Goal: Find specific page/section: Locate item on page

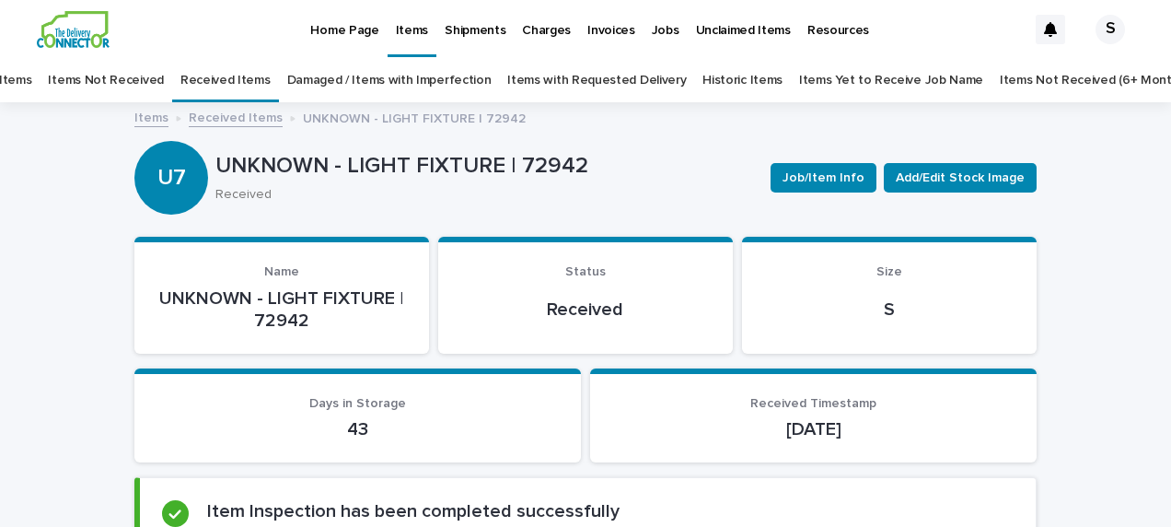
scroll to position [17, 0]
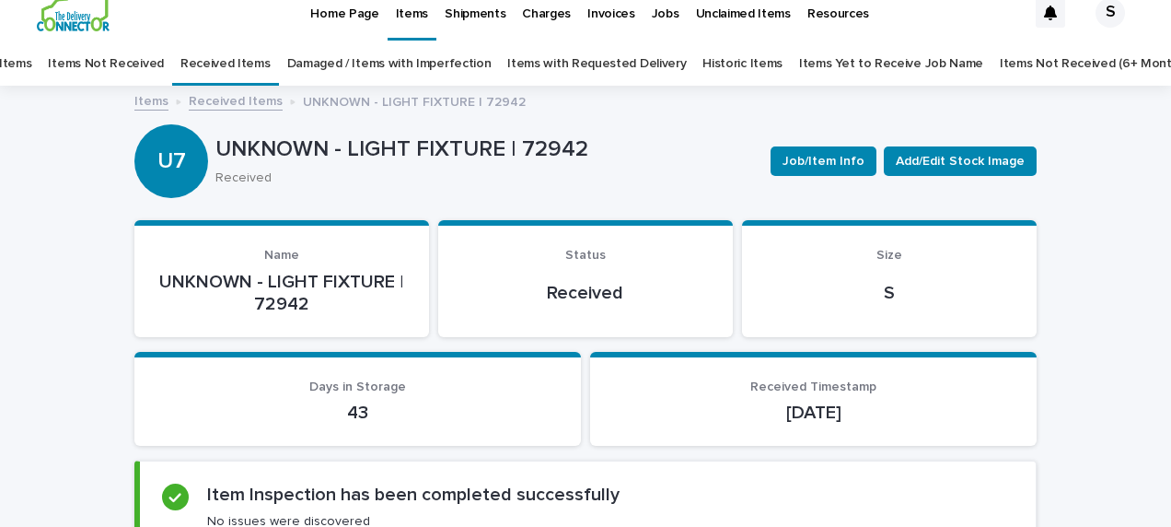
click at [262, 106] on link "Received Items" at bounding box center [236, 99] width 94 height 21
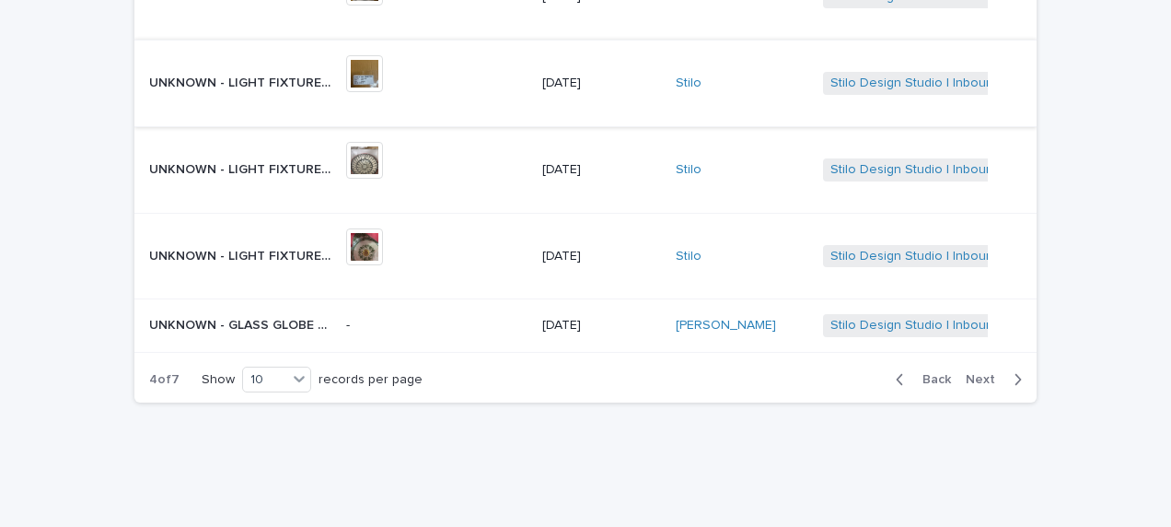
scroll to position [667, 0]
click at [932, 372] on span "Back" at bounding box center [932, 378] width 40 height 13
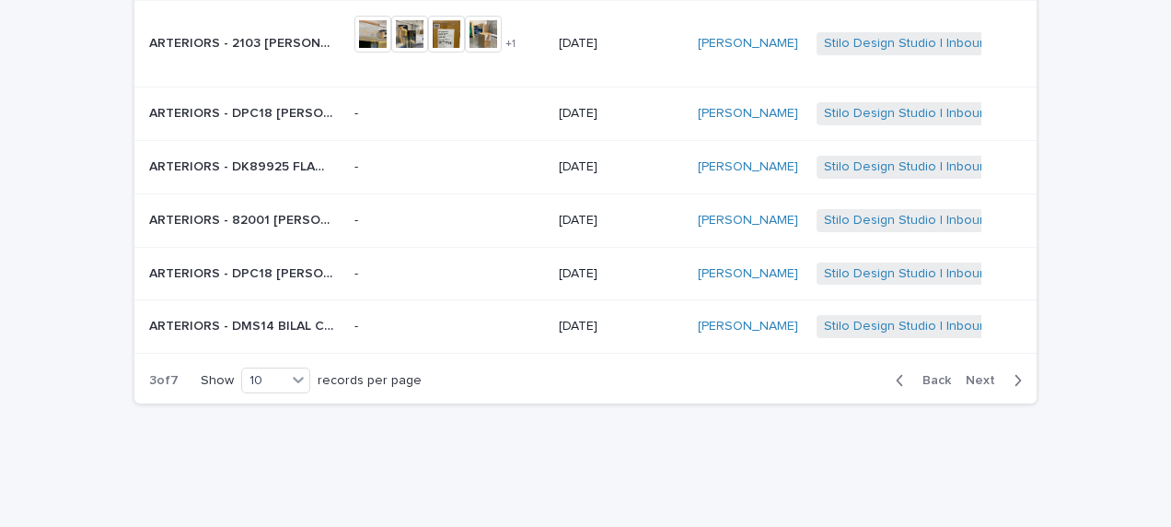
scroll to position [501, 0]
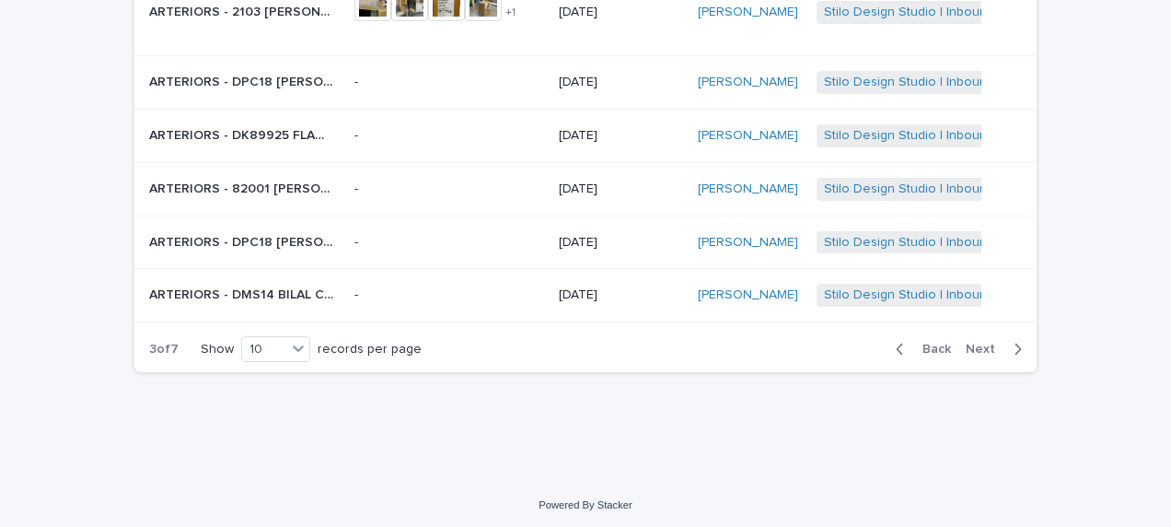
click at [932, 343] on span "Back" at bounding box center [932, 349] width 40 height 13
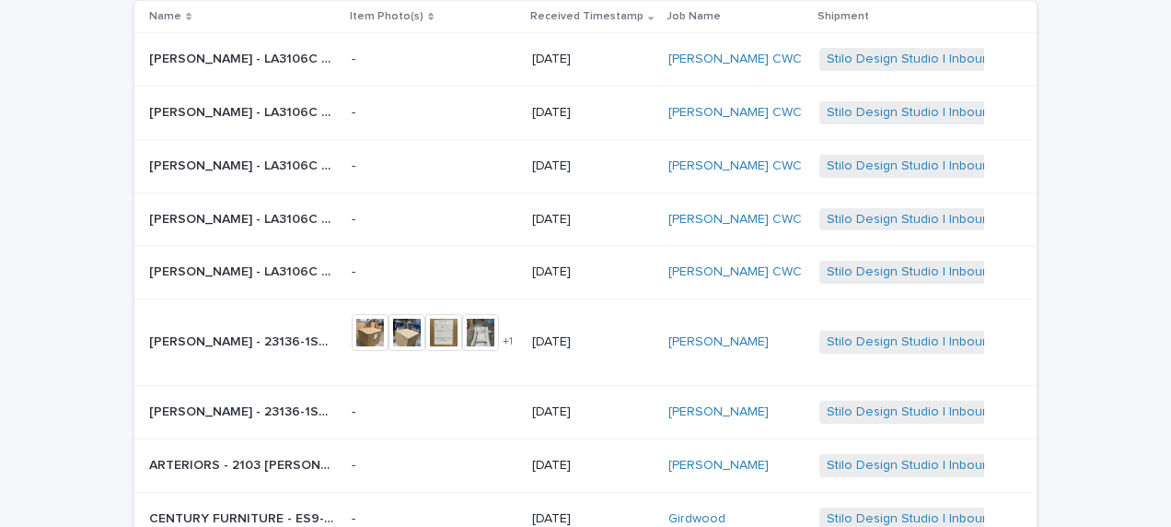
scroll to position [468, 0]
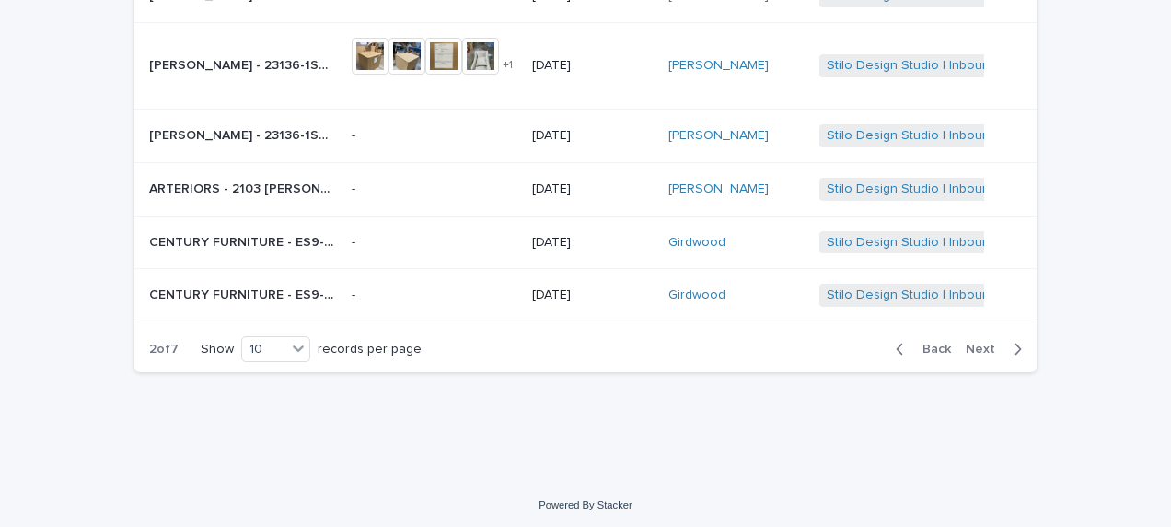
click at [966, 343] on span "Next" at bounding box center [986, 349] width 41 height 13
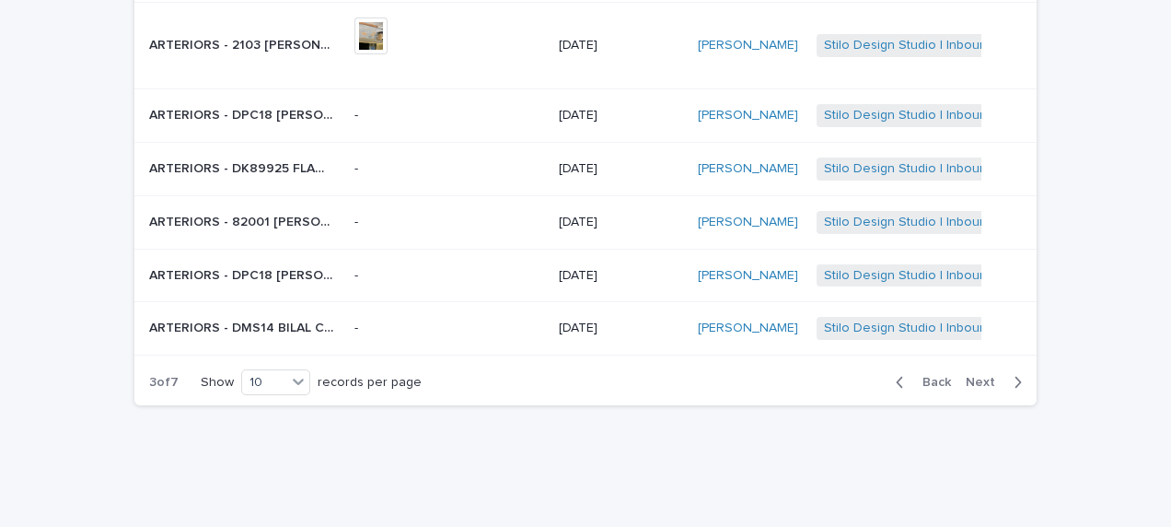
scroll to position [484, 0]
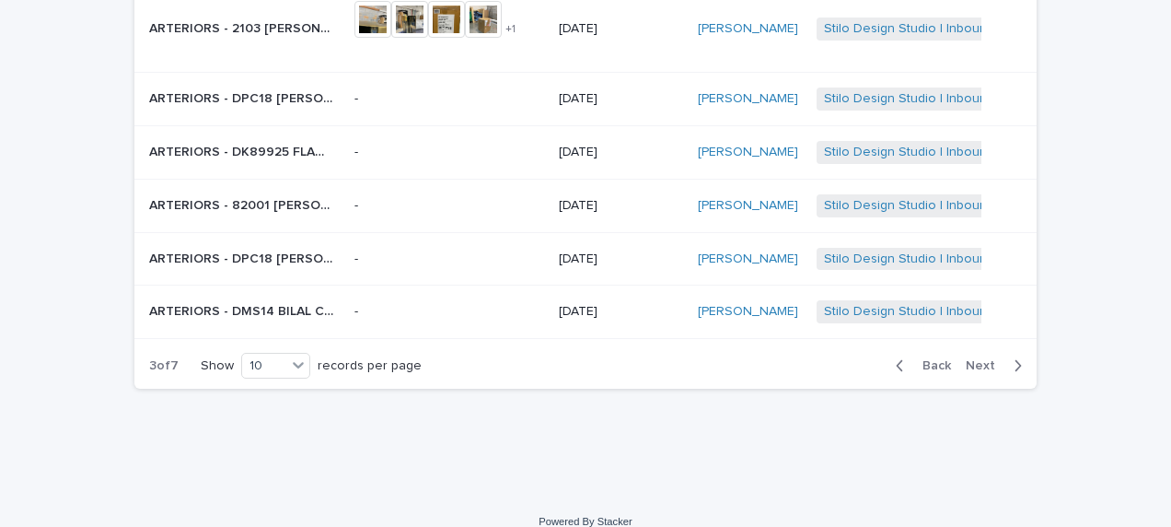
click at [962, 343] on div "Back Next" at bounding box center [959, 366] width 156 height 46
click at [969, 359] on span "Next" at bounding box center [986, 365] width 41 height 13
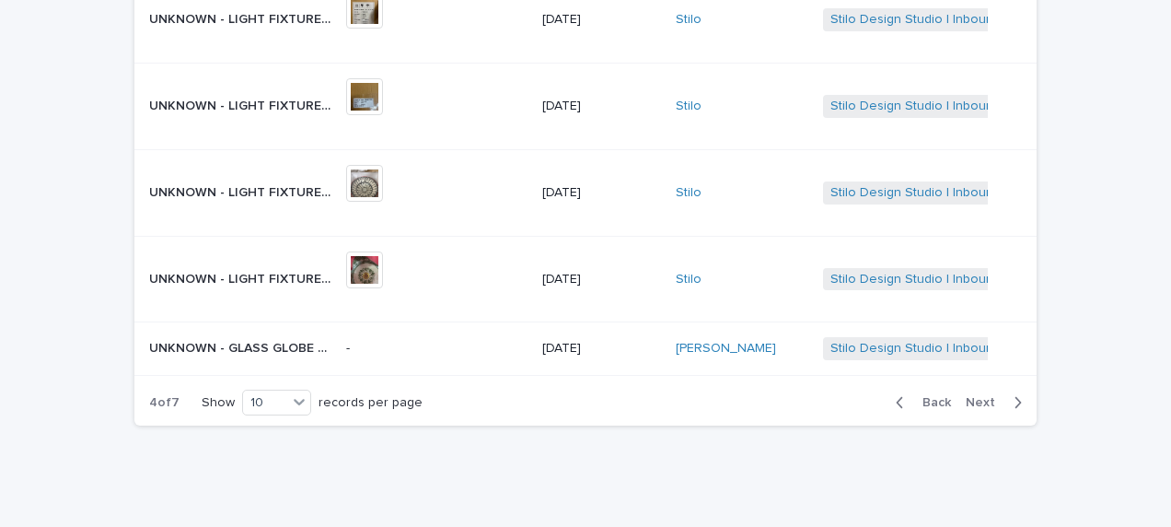
scroll to position [659, 0]
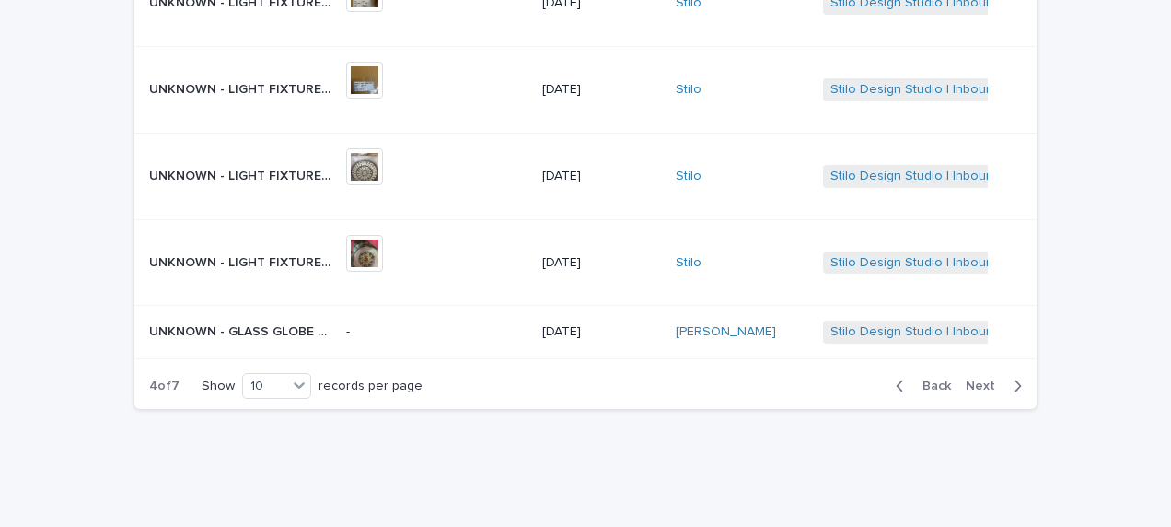
click at [977, 379] on span "Next" at bounding box center [986, 385] width 41 height 13
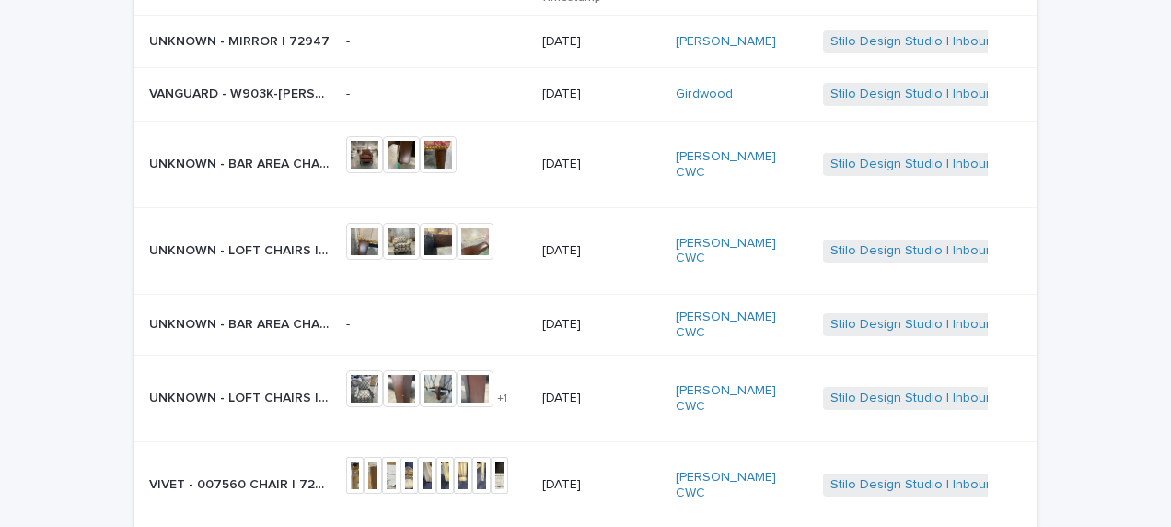
scroll to position [199, 0]
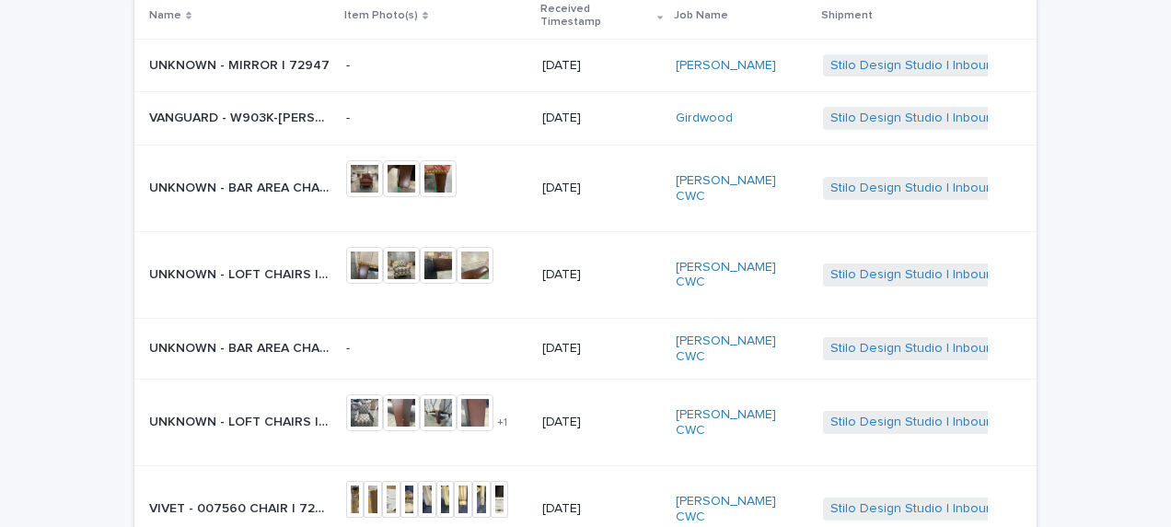
click at [260, 177] on p "UNKNOWN - BAR AREA CHAIRS | 72800" at bounding box center [242, 186] width 186 height 19
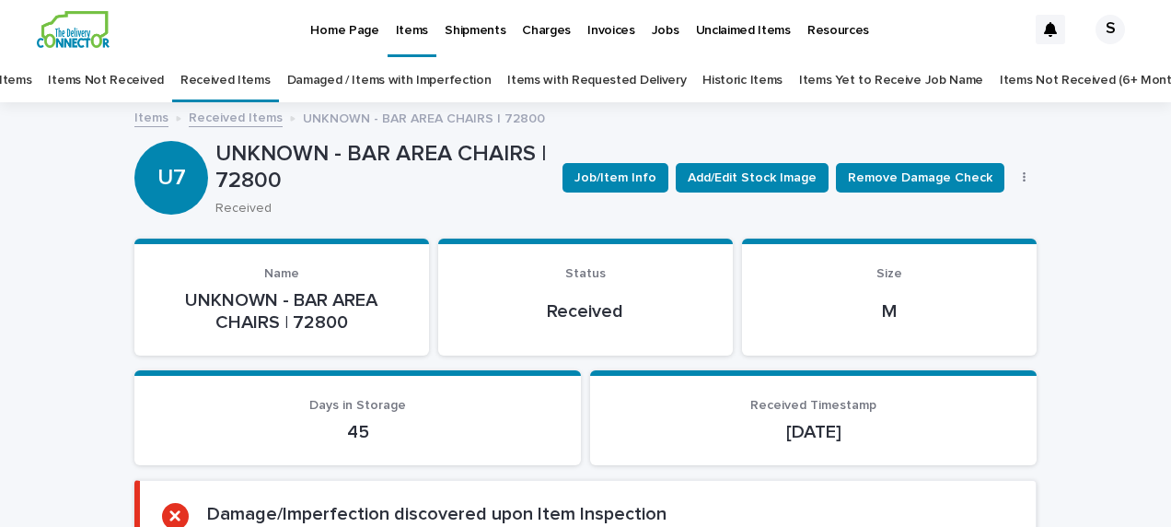
click at [245, 112] on link "Received Items" at bounding box center [236, 116] width 94 height 21
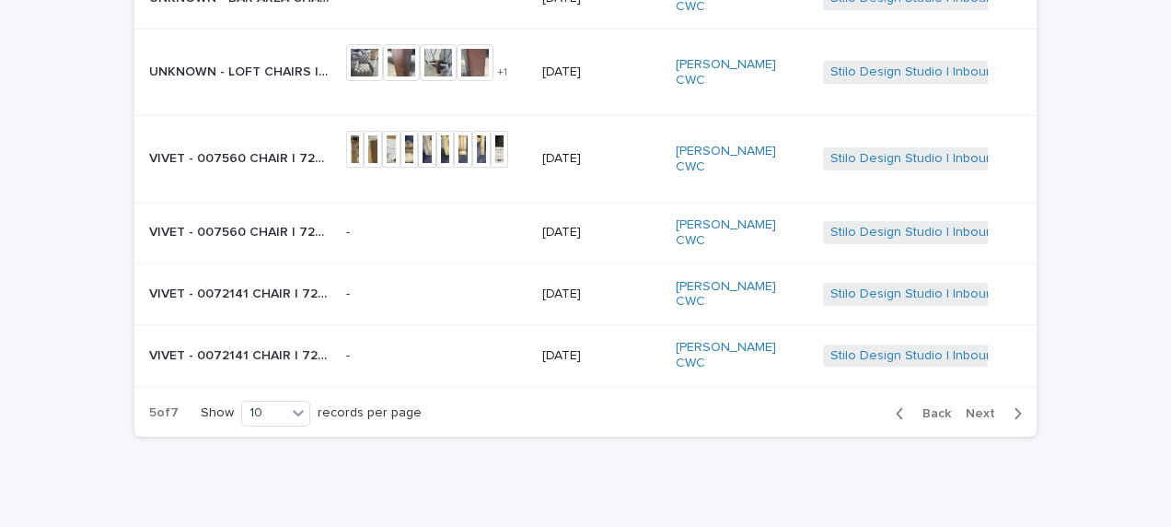
scroll to position [567, 0]
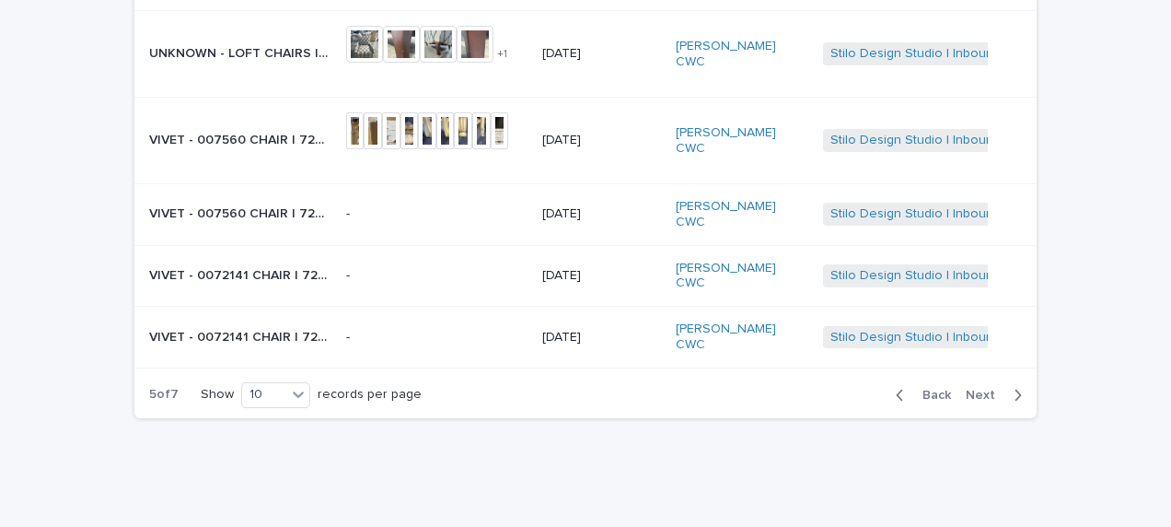
click at [982, 389] on span "Next" at bounding box center [986, 395] width 41 height 13
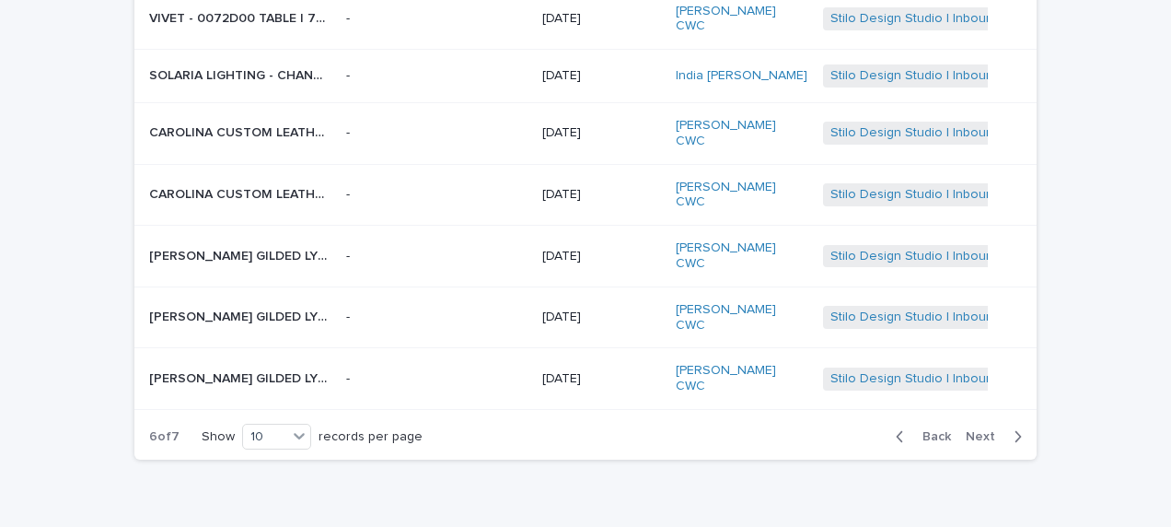
scroll to position [468, 0]
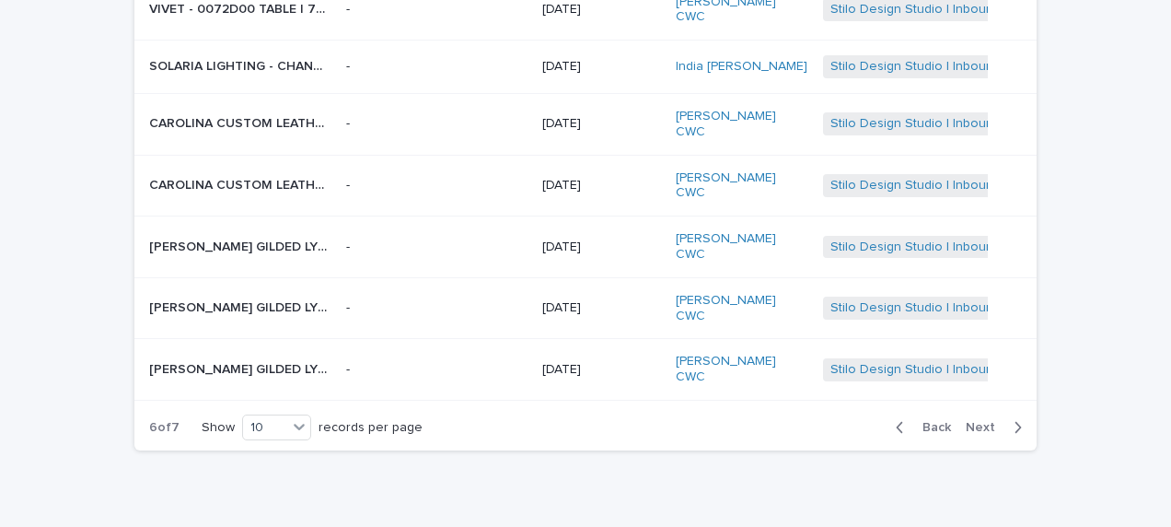
click at [982, 421] on span "Next" at bounding box center [986, 427] width 41 height 13
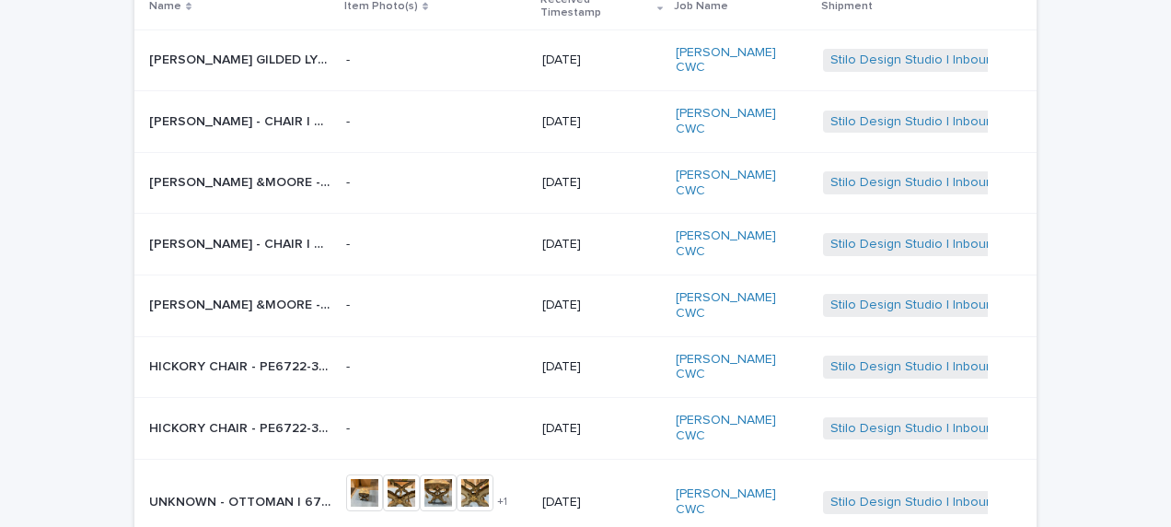
scroll to position [116, 0]
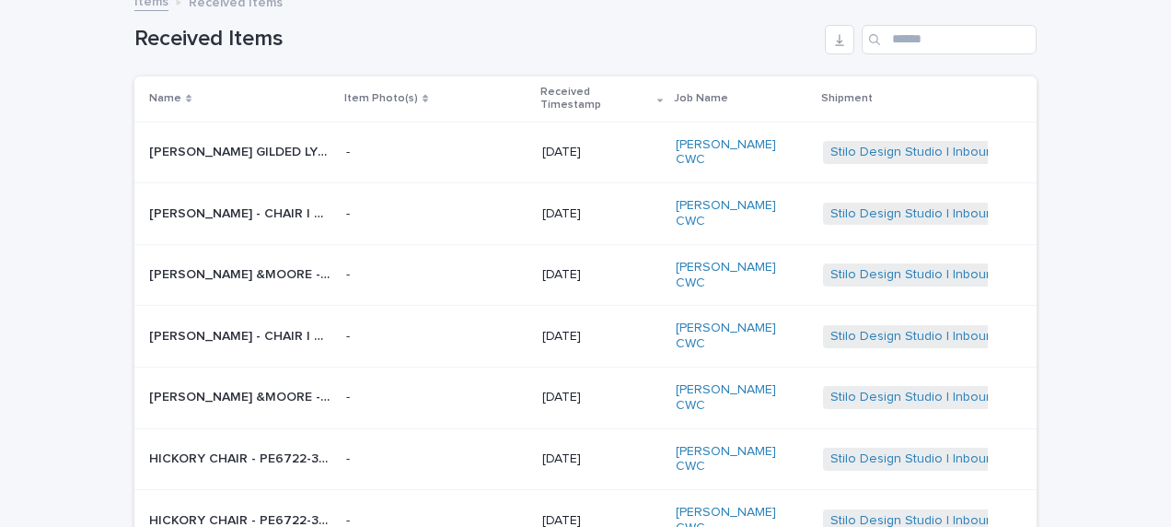
click at [249, 325] on p "[PERSON_NAME] - CHAIR | 69065" at bounding box center [242, 334] width 186 height 19
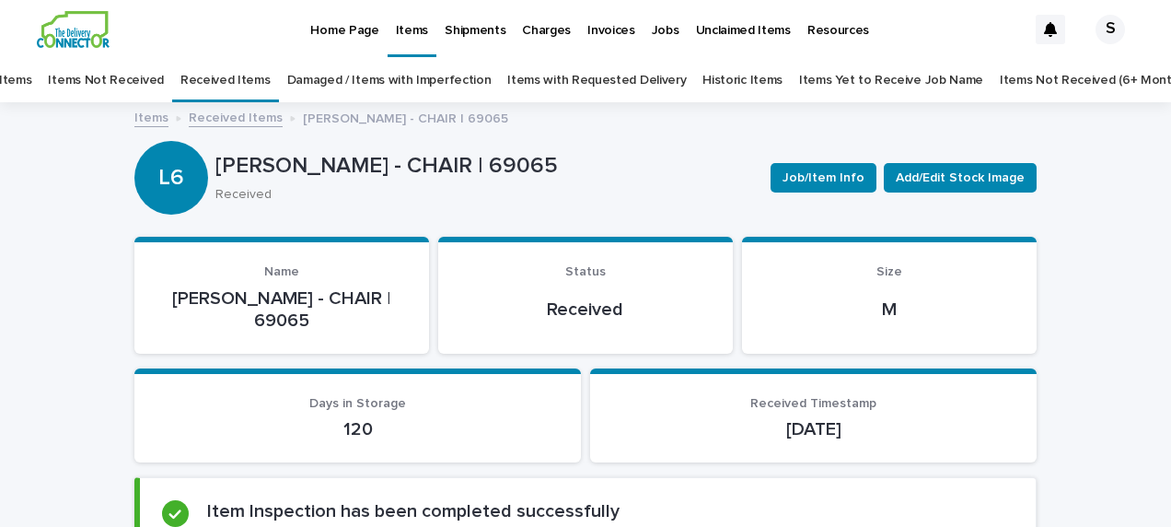
click at [225, 116] on link "Received Items" at bounding box center [236, 116] width 94 height 21
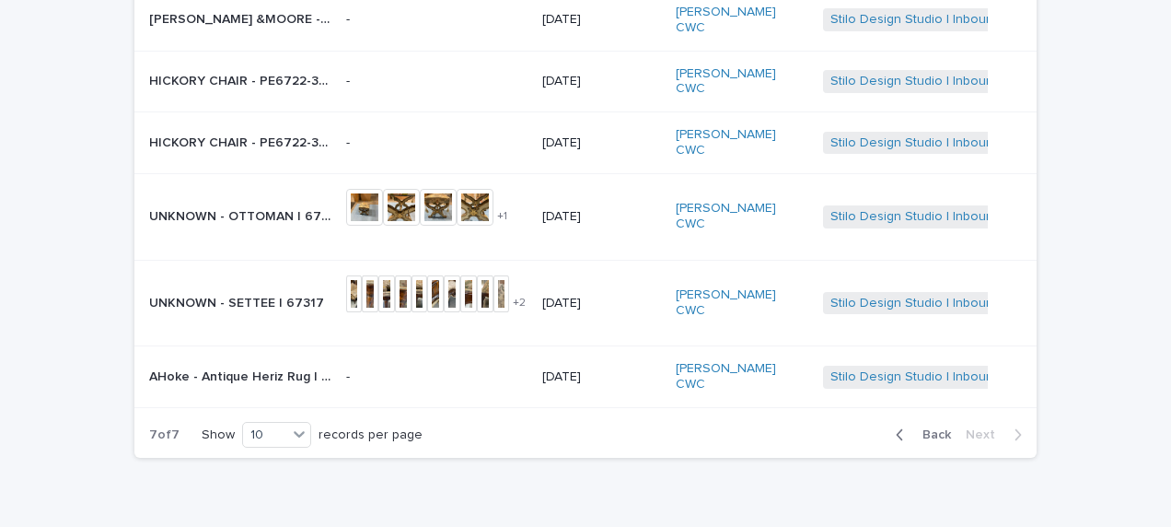
scroll to position [501, 0]
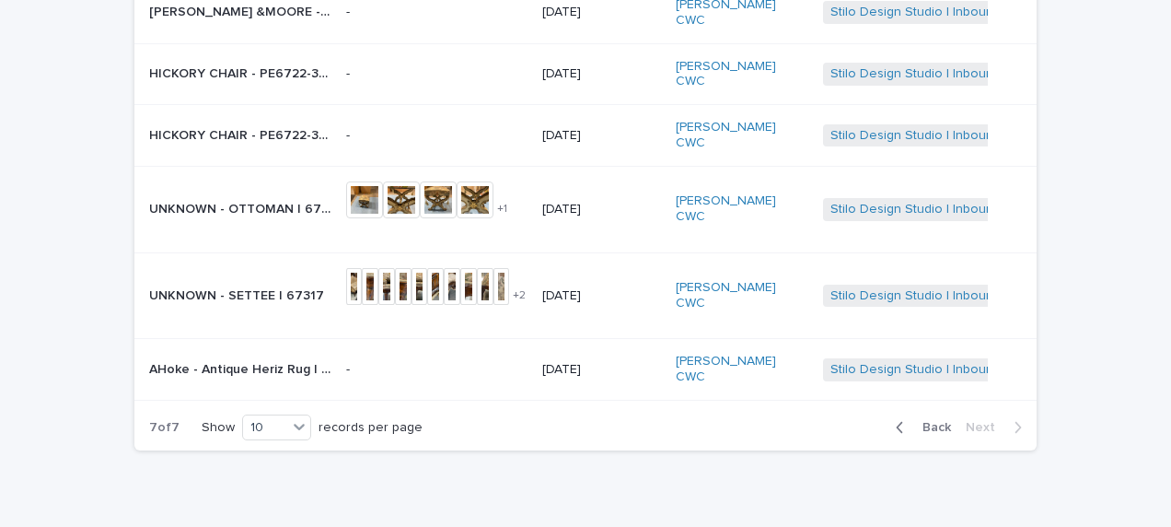
click at [933, 421] on span "Back" at bounding box center [932, 427] width 40 height 13
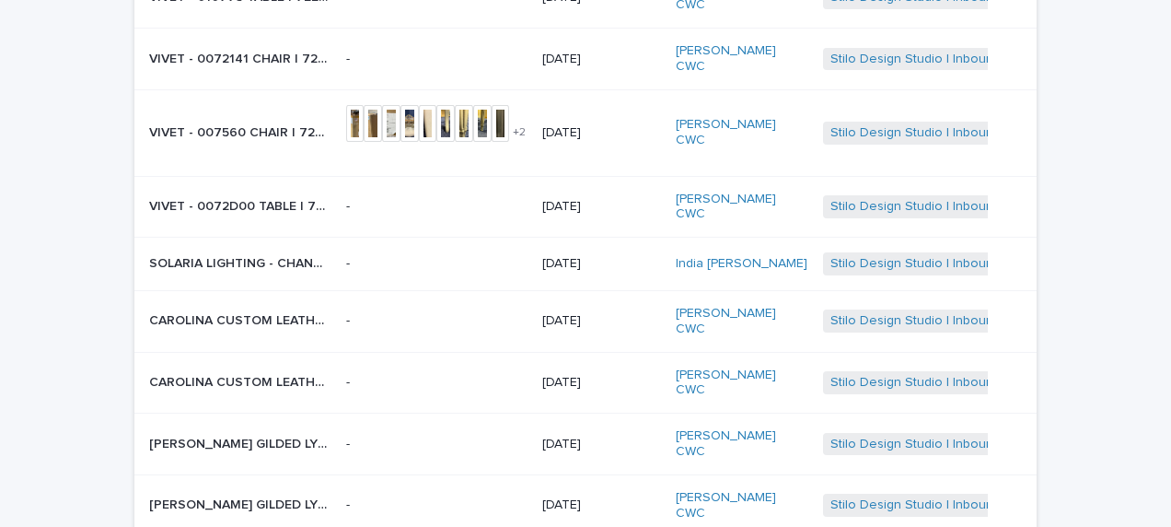
scroll to position [376, 0]
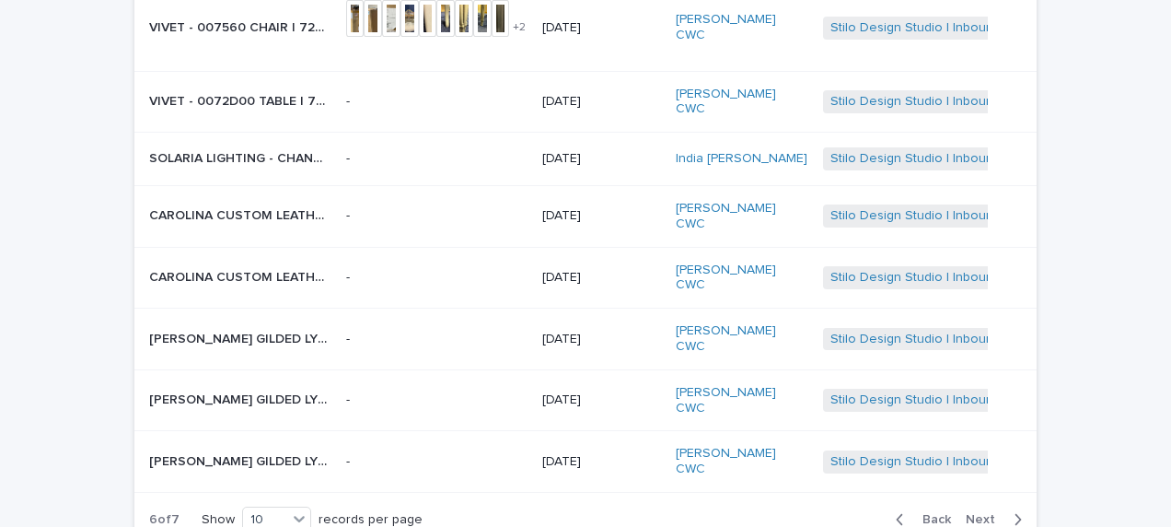
click at [933, 513] on span "Back" at bounding box center [932, 519] width 40 height 13
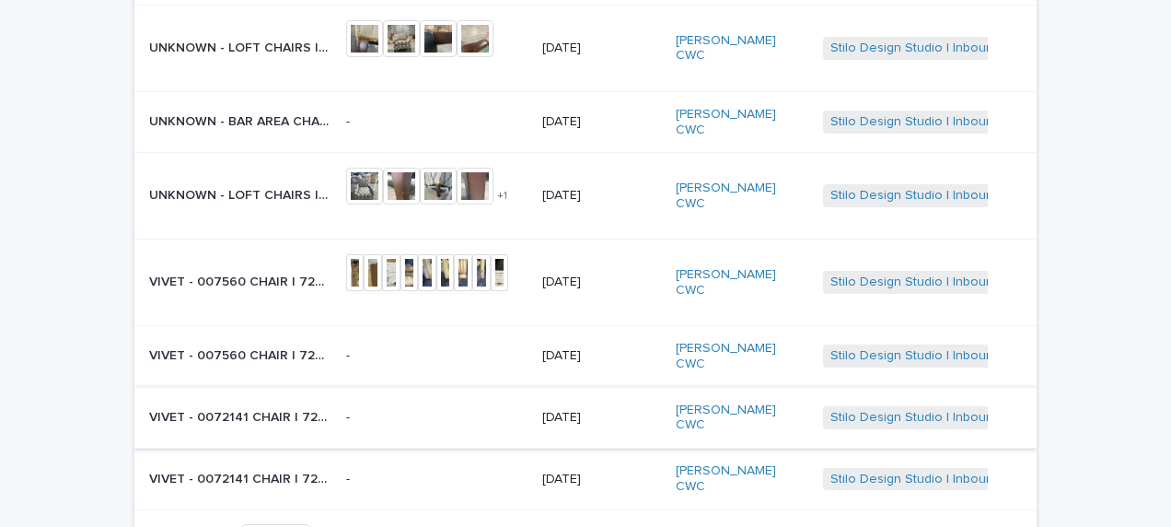
scroll to position [241, 0]
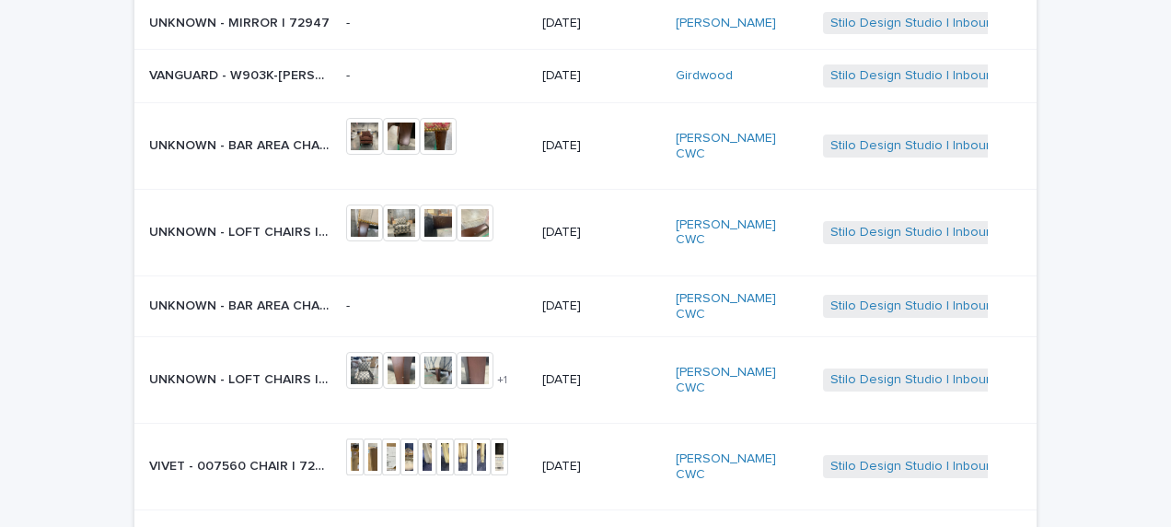
click at [263, 134] on p "UNKNOWN - BAR AREA CHAIRS | 72800" at bounding box center [242, 143] width 186 height 19
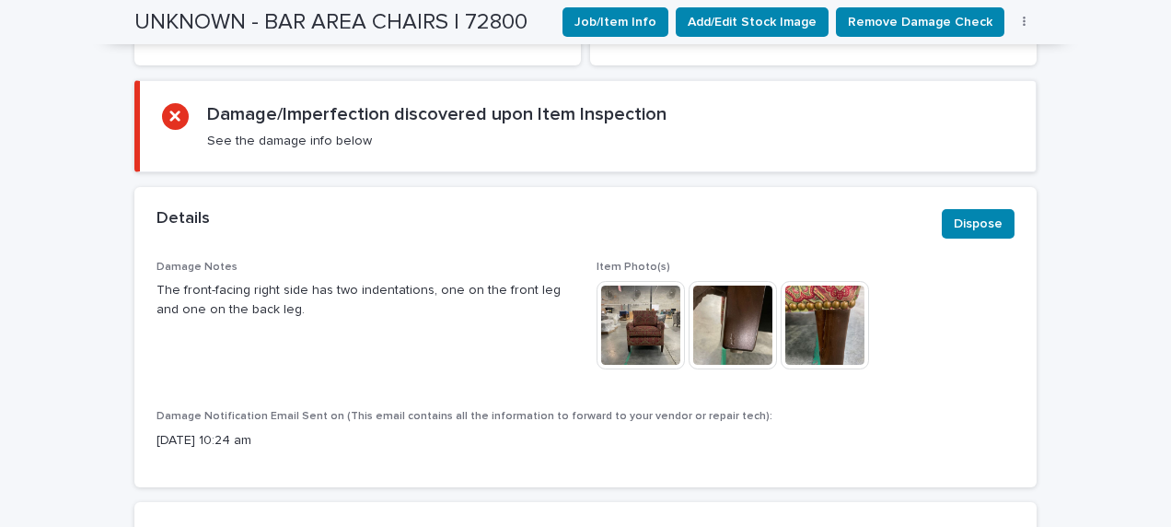
scroll to position [427, 0]
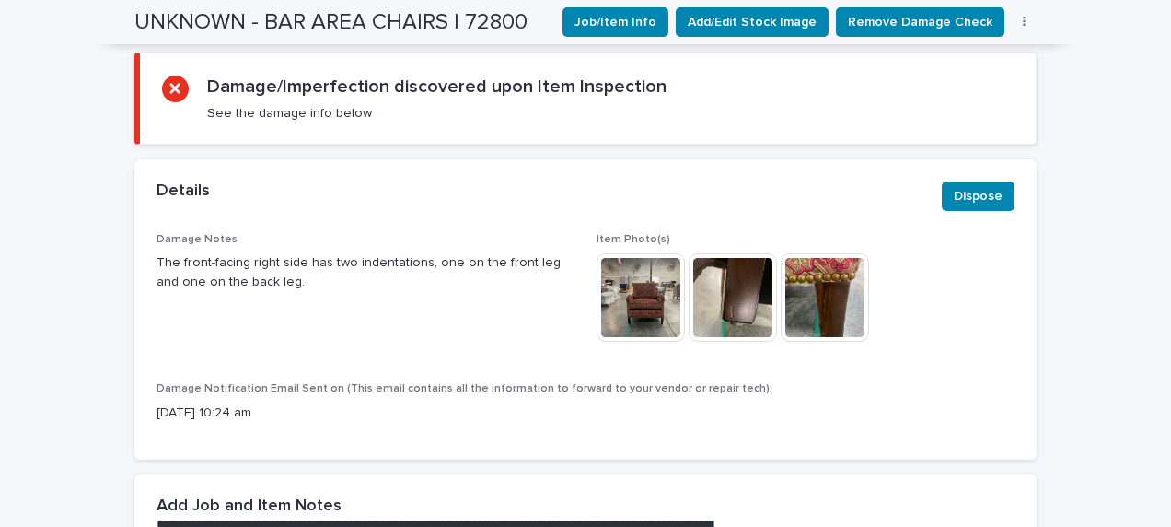
click at [644, 302] on img at bounding box center [641, 297] width 88 height 88
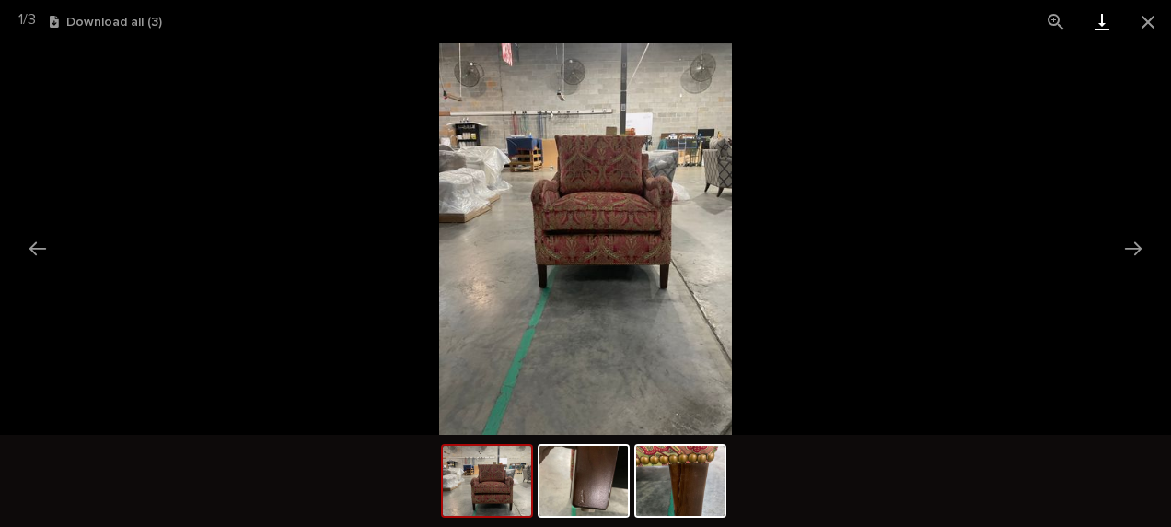
click at [1104, 18] on link "Download" at bounding box center [1102, 21] width 46 height 43
